Goal: Task Accomplishment & Management: Manage account settings

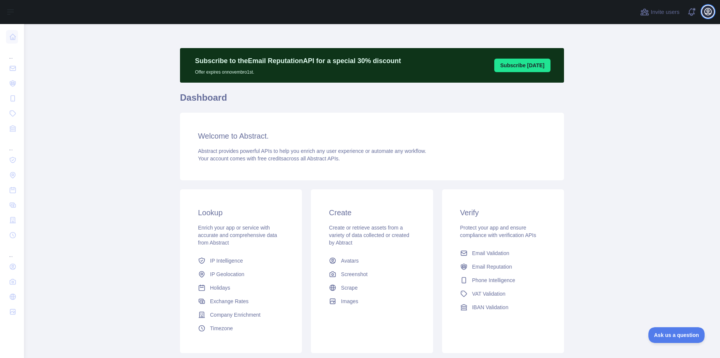
click at [708, 11] on icon "button" at bounding box center [708, 11] width 7 height 7
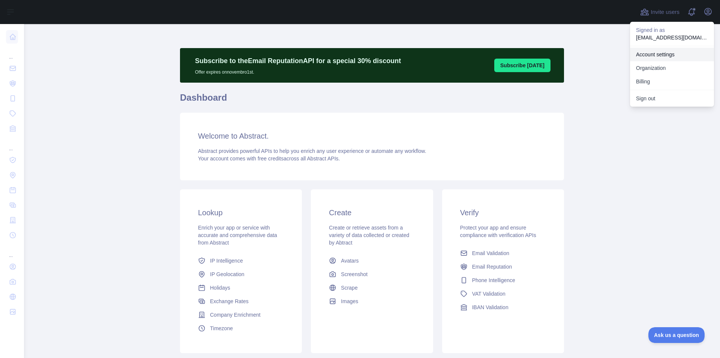
click at [654, 57] on link "Account settings" at bounding box center [672, 55] width 84 height 14
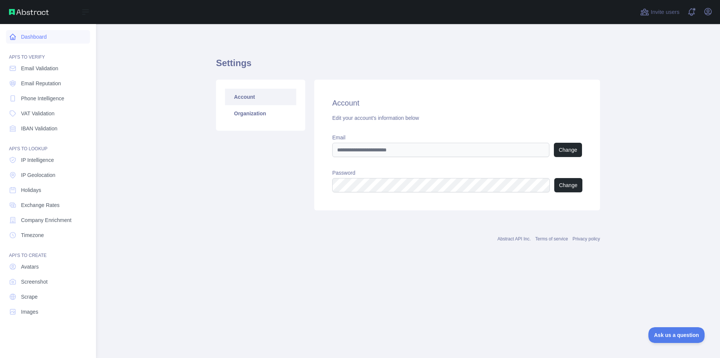
click at [35, 38] on link "Dashboard" at bounding box center [48, 37] width 84 height 14
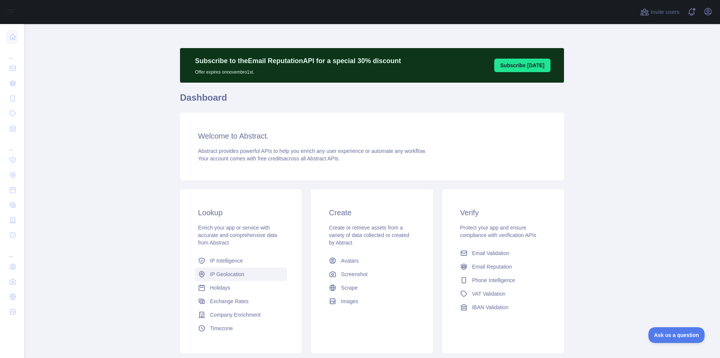
click at [223, 275] on span "IP Geolocation" at bounding box center [227, 274] width 35 height 8
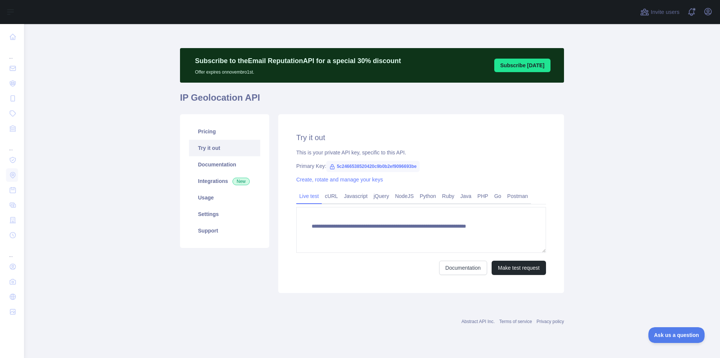
type textarea "**********"
click at [208, 180] on link "Integrations New" at bounding box center [224, 181] width 71 height 17
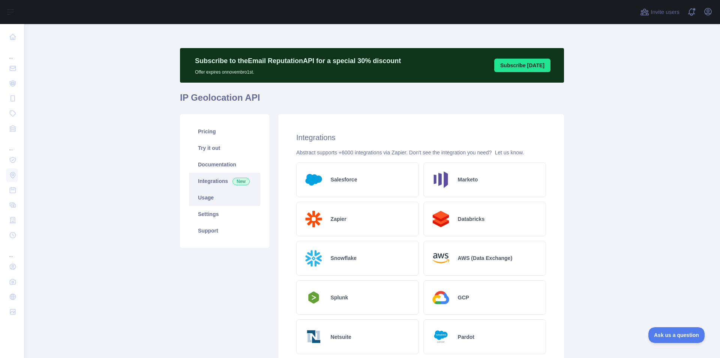
click at [206, 199] on link "Usage" at bounding box center [224, 197] width 71 height 17
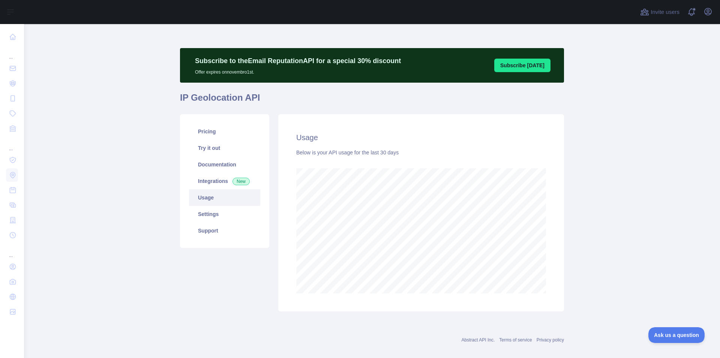
scroll to position [374911, 374625]
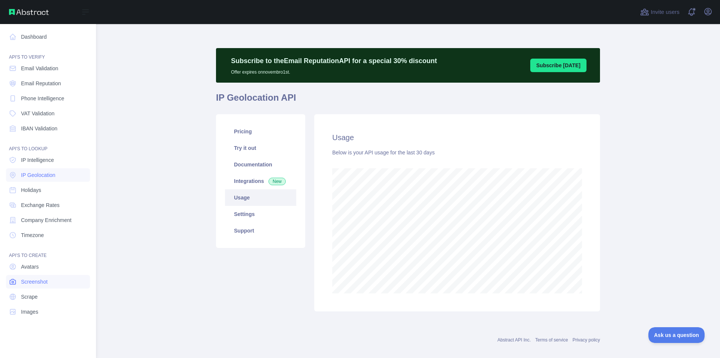
click at [30, 282] on span "Screenshot" at bounding box center [34, 282] width 27 height 8
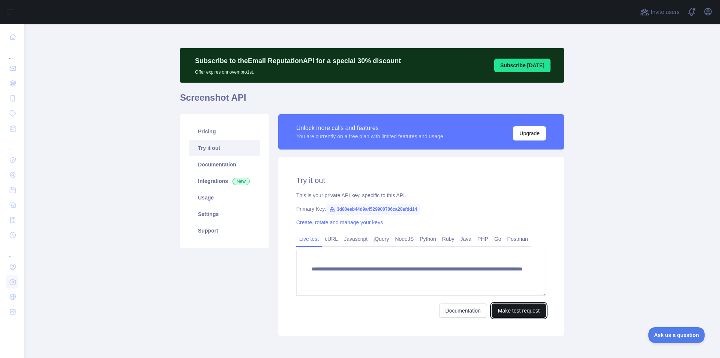
click at [512, 311] on button "Make test request" at bounding box center [519, 310] width 54 height 14
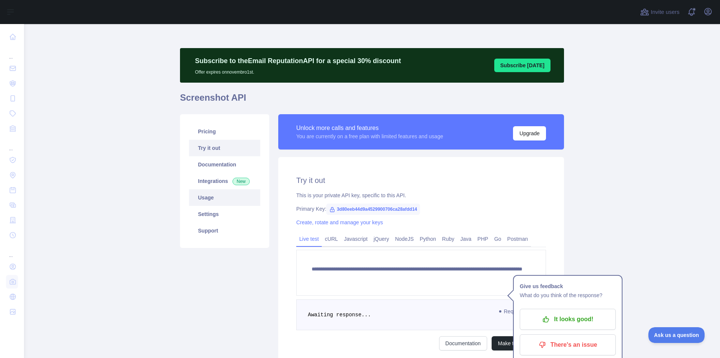
click at [203, 201] on link "Usage" at bounding box center [224, 197] width 71 height 17
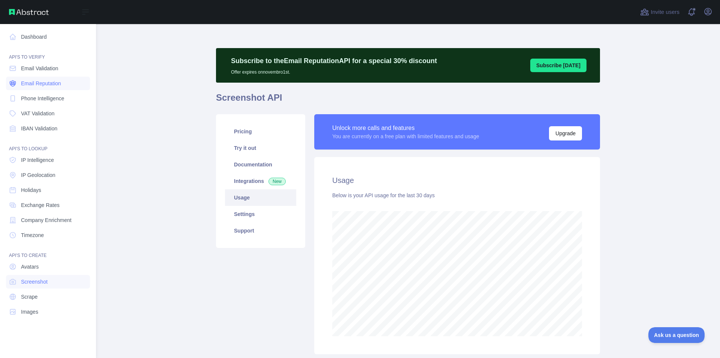
scroll to position [374911, 374625]
click at [26, 38] on link "Dashboard" at bounding box center [48, 37] width 84 height 14
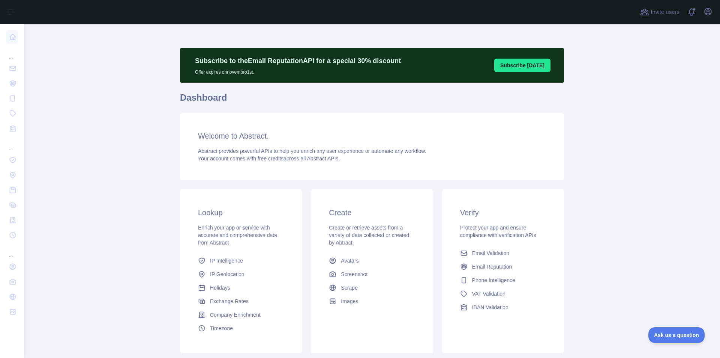
click at [528, 71] on button "Subscribe [DATE]" at bounding box center [523, 66] width 56 height 14
click at [710, 11] on icon "button" at bounding box center [708, 11] width 9 height 9
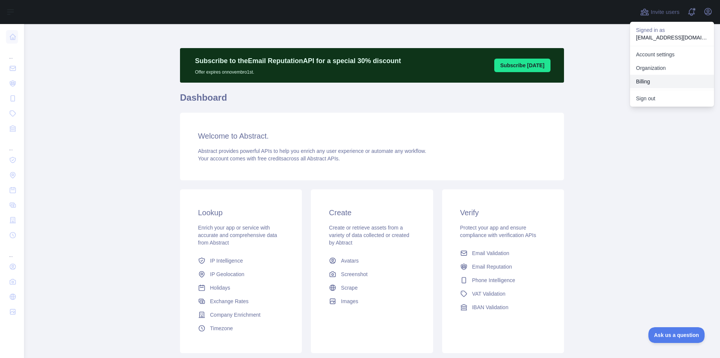
click at [643, 80] on button "Billing" at bounding box center [672, 82] width 84 height 14
